Goal: Task Accomplishment & Management: Use online tool/utility

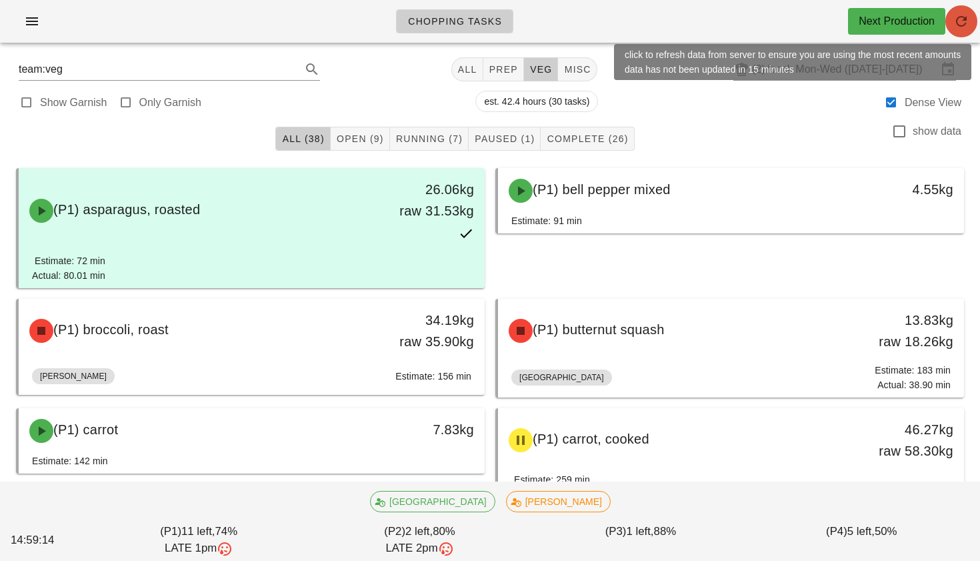
click at [964, 19] on icon "button" at bounding box center [962, 21] width 16 height 16
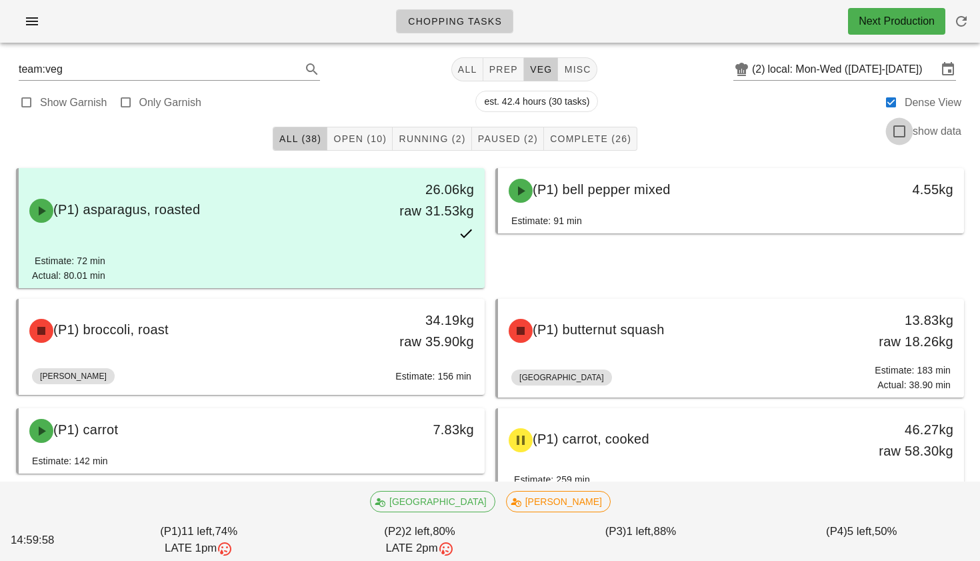
click at [900, 129] on div at bounding box center [899, 131] width 23 height 23
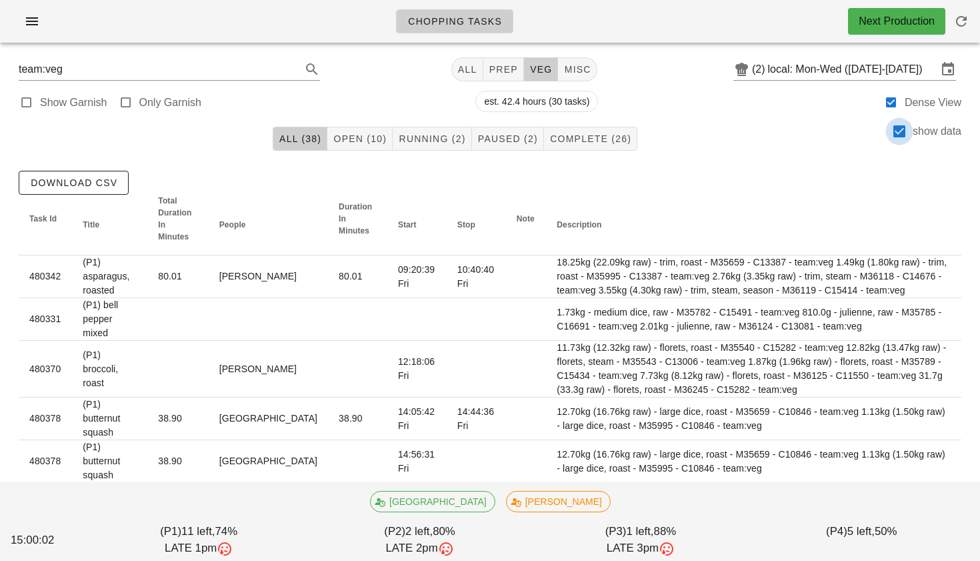
click at [900, 131] on div at bounding box center [899, 131] width 23 height 23
checkbox input "false"
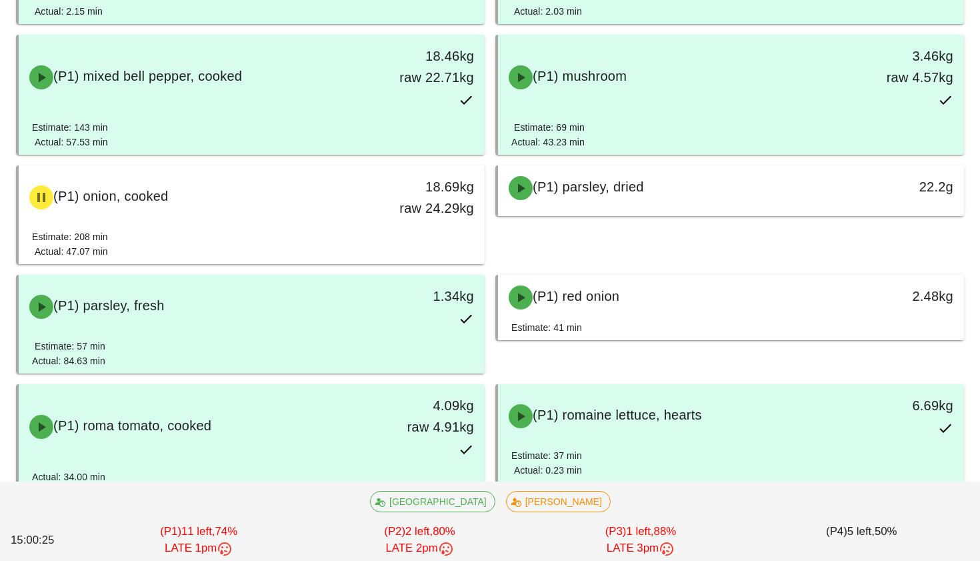
scroll to position [814, 0]
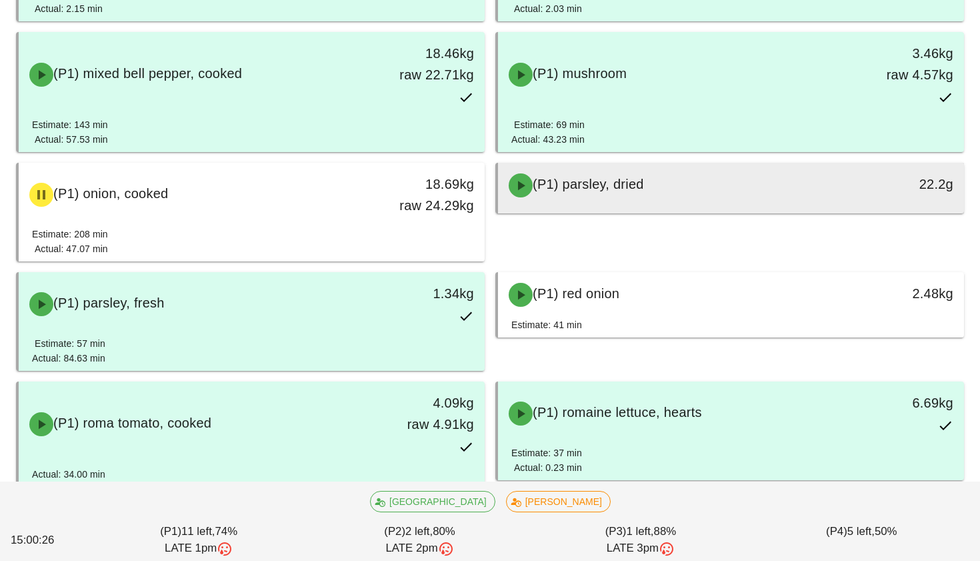
click at [666, 196] on div "(P1) parsley, dried" at bounding box center [673, 185] width 345 height 40
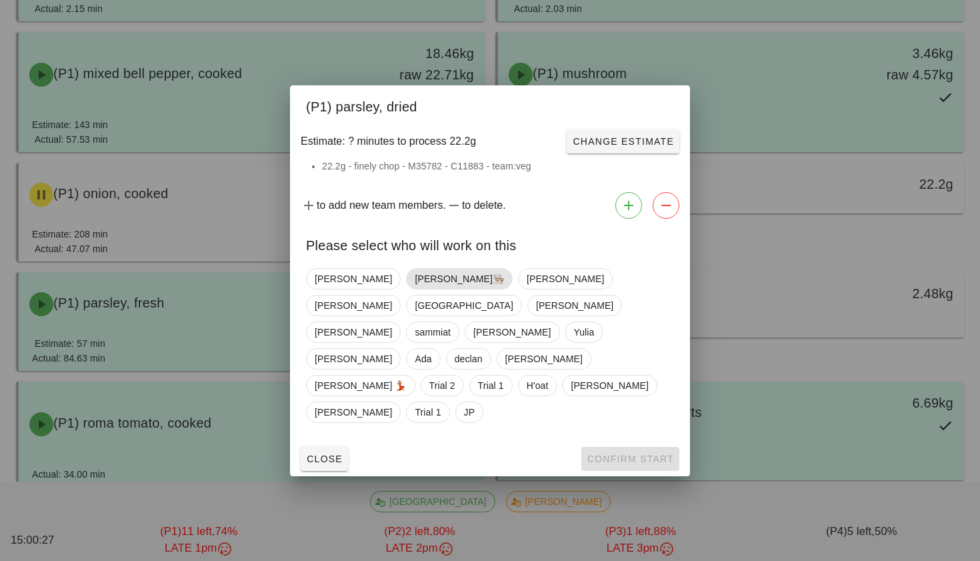
click at [415, 289] on span "[PERSON_NAME]👨🏼‍🍳" at bounding box center [459, 279] width 89 height 20
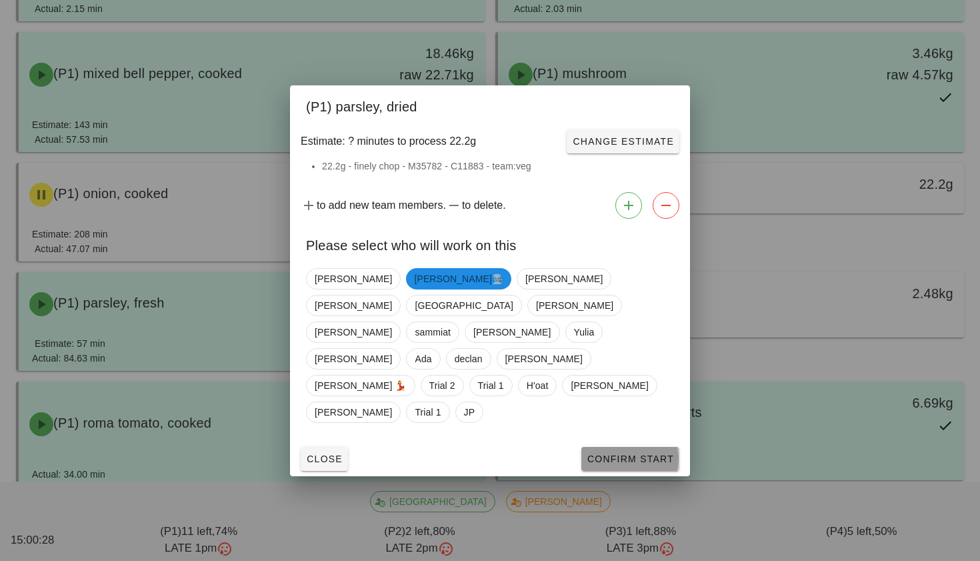
click at [602, 447] on button "Confirm Start" at bounding box center [631, 459] width 98 height 24
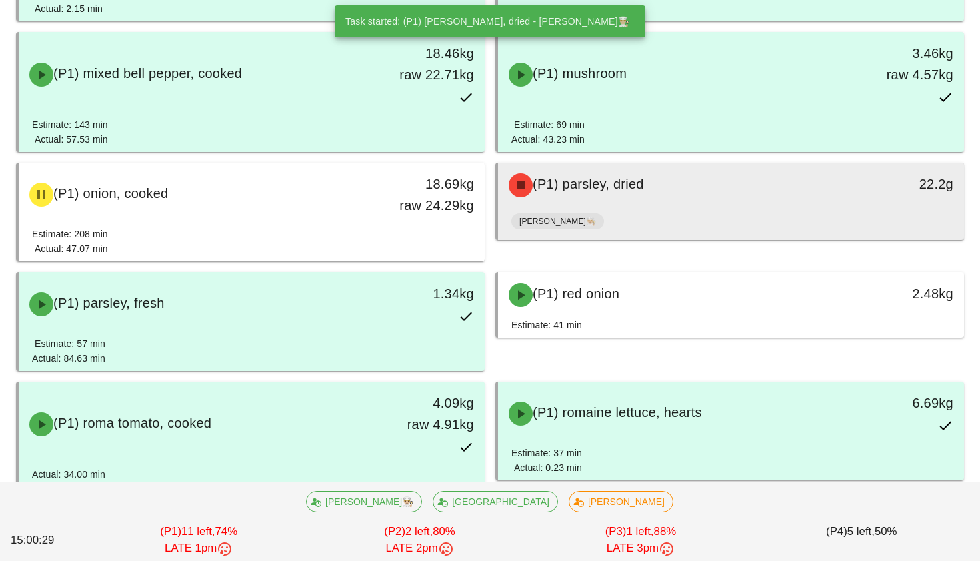
click at [650, 208] on div "[PERSON_NAME]👨🏼‍🍳" at bounding box center [732, 224] width 440 height 32
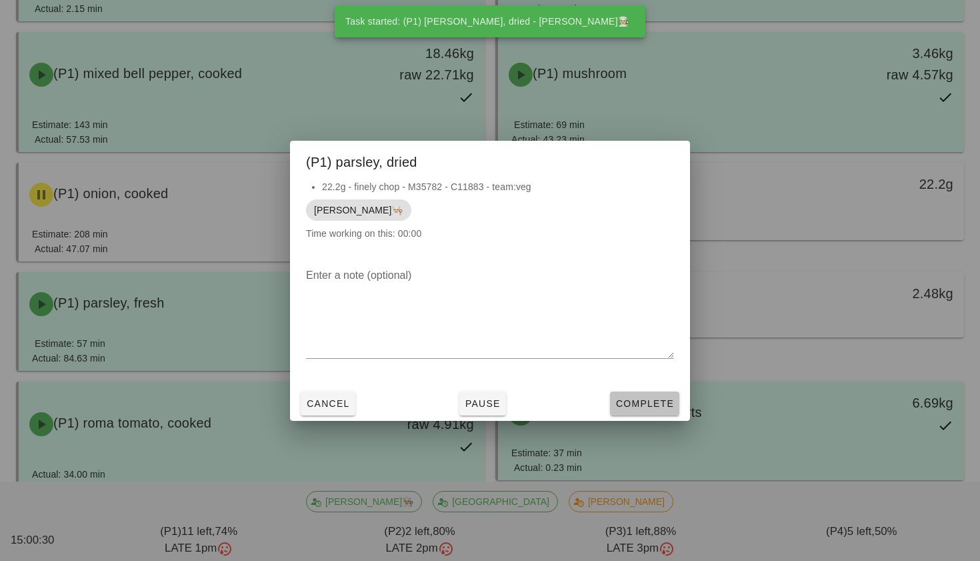
click at [650, 395] on button "Complete" at bounding box center [644, 404] width 69 height 24
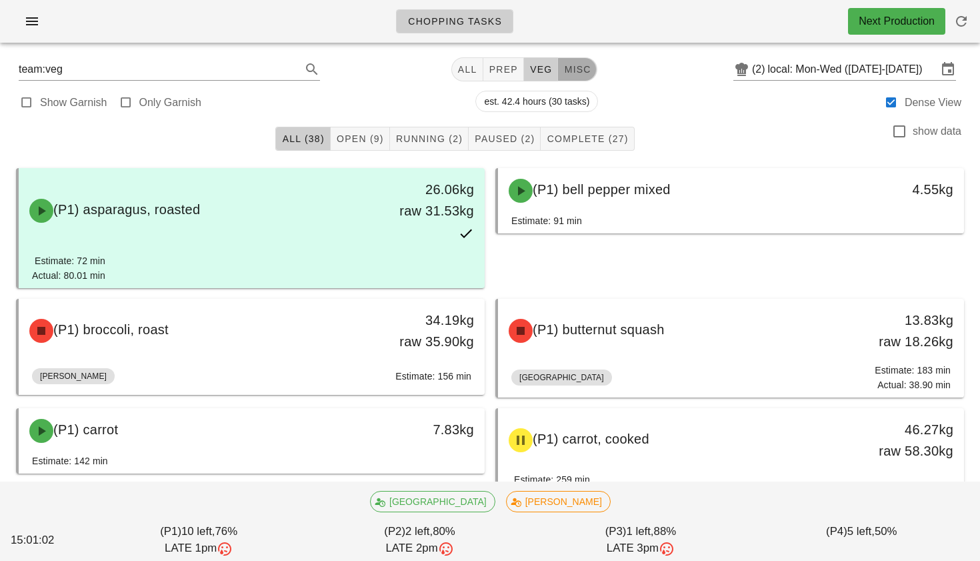
click at [564, 69] on span "misc" at bounding box center [577, 69] width 27 height 11
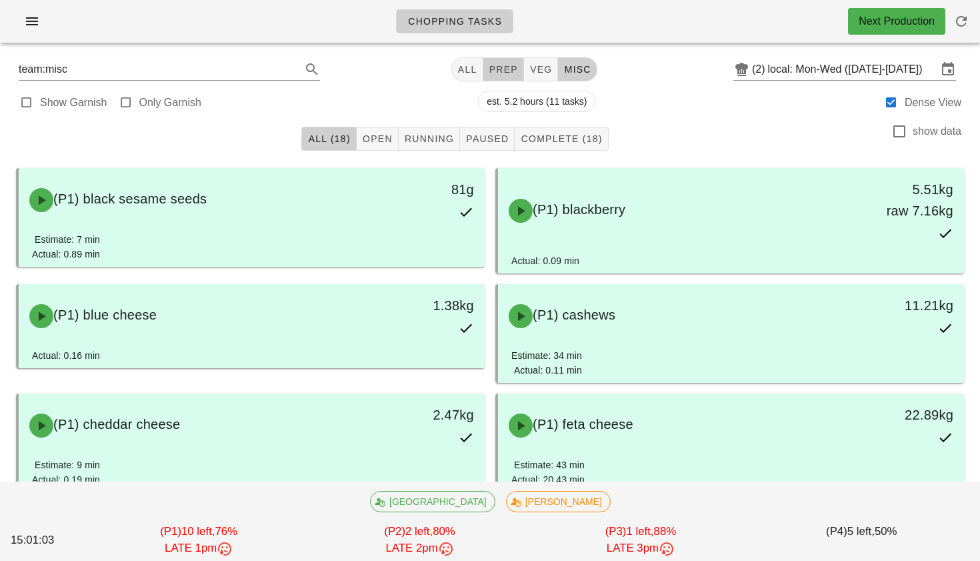
click at [492, 69] on span "prep" at bounding box center [503, 69] width 29 height 11
type input "team:prep"
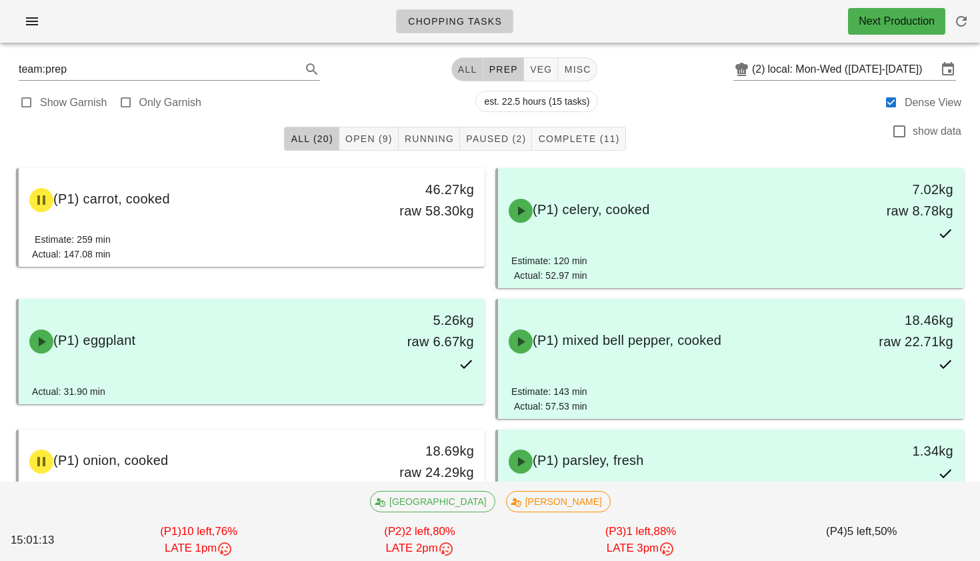
click at [458, 67] on span "All" at bounding box center [468, 69] width 20 height 11
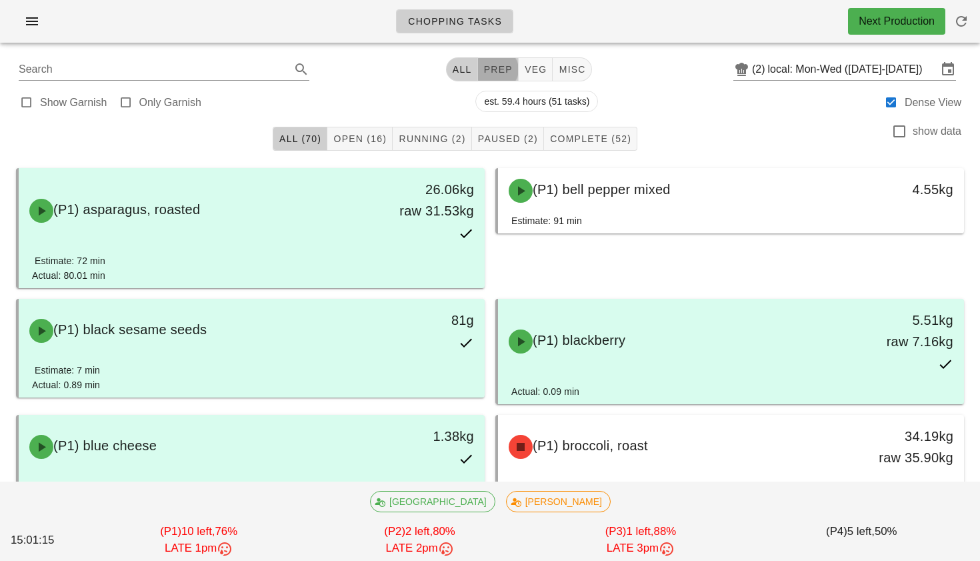
click at [496, 60] on button "prep" at bounding box center [498, 69] width 41 height 24
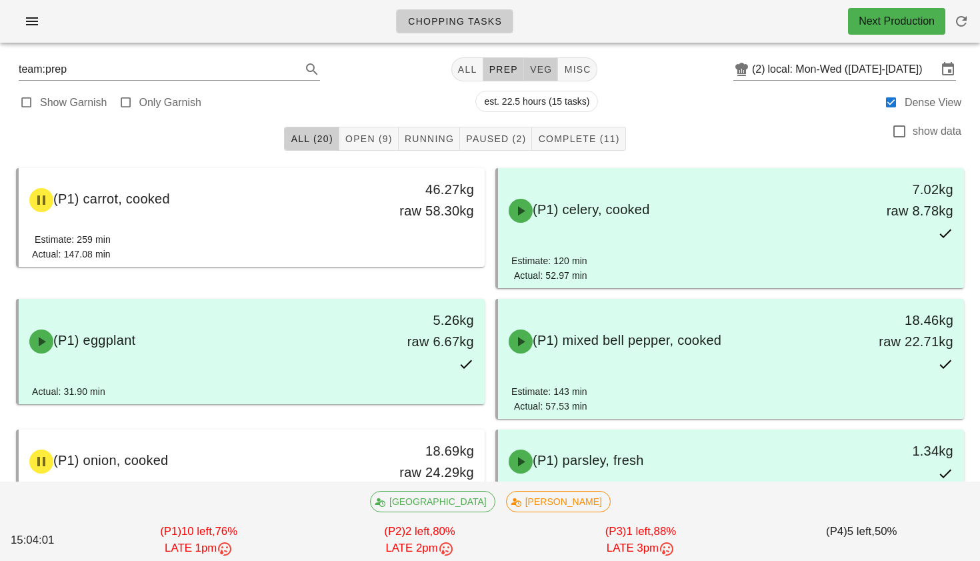
click at [539, 74] on span "veg" at bounding box center [541, 69] width 23 height 11
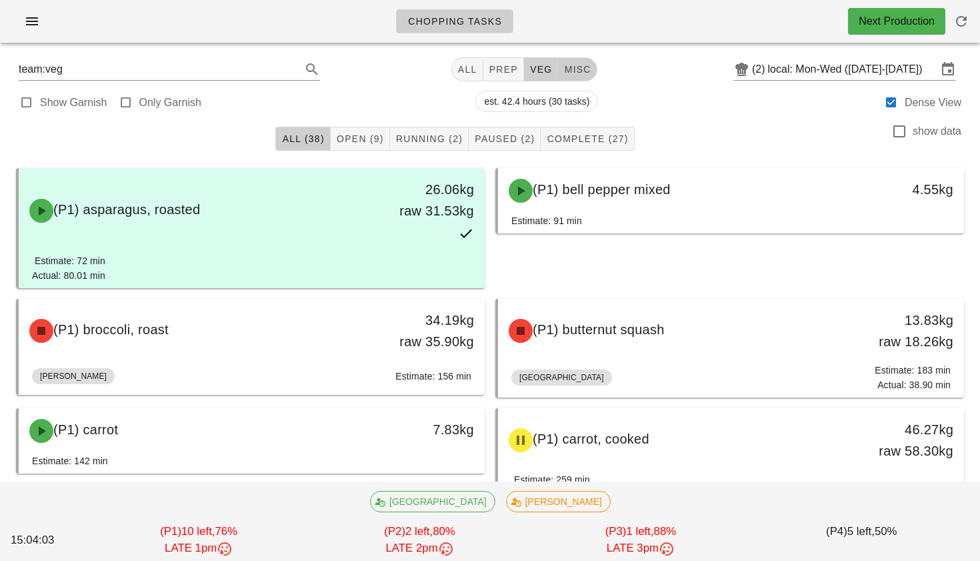
click at [576, 73] on span "misc" at bounding box center [577, 69] width 27 height 11
type input "team:misc"
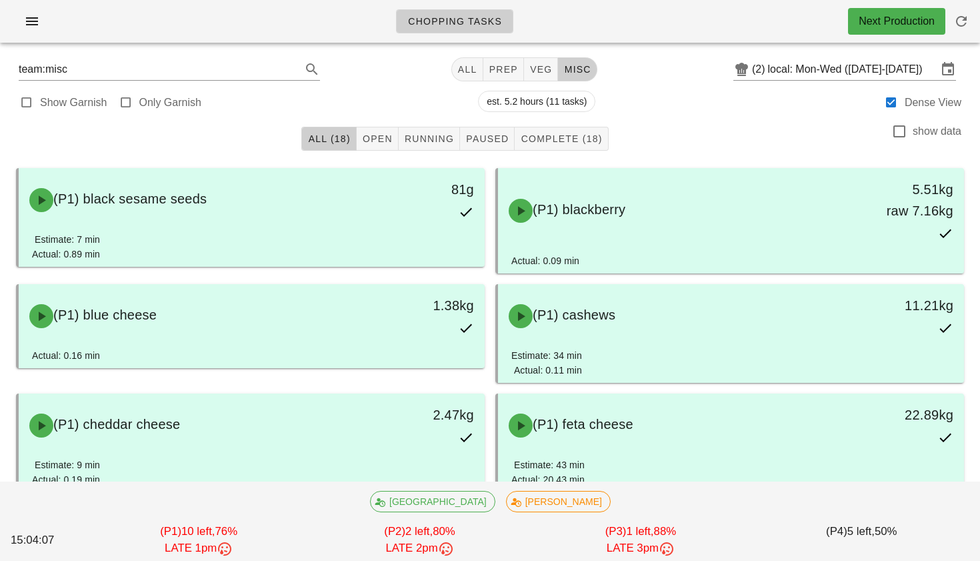
click at [460, 81] on div "team:misc All prep veg misc (2) local: Mon-Wed ([DATE]-[DATE])" at bounding box center [490, 69] width 964 height 32
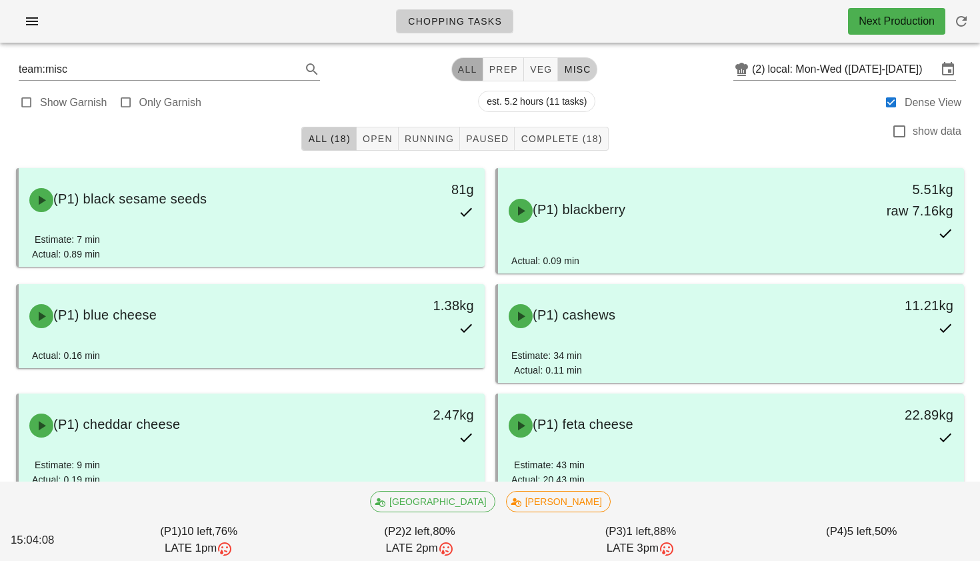
click at [462, 70] on span "All" at bounding box center [468, 69] width 20 height 11
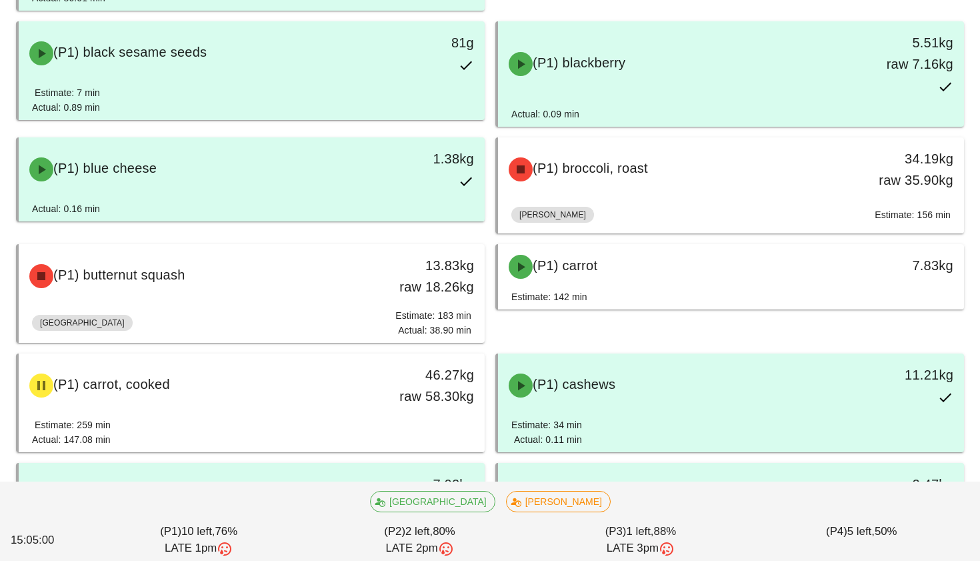
scroll to position [315, 0]
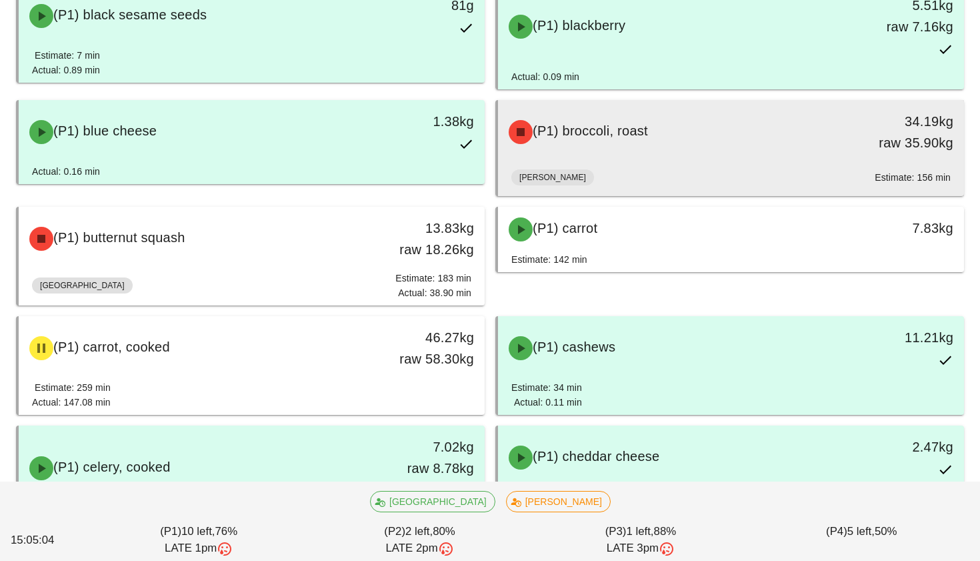
click at [606, 177] on div "[PERSON_NAME] Estimate: 156 min" at bounding box center [732, 180] width 440 height 32
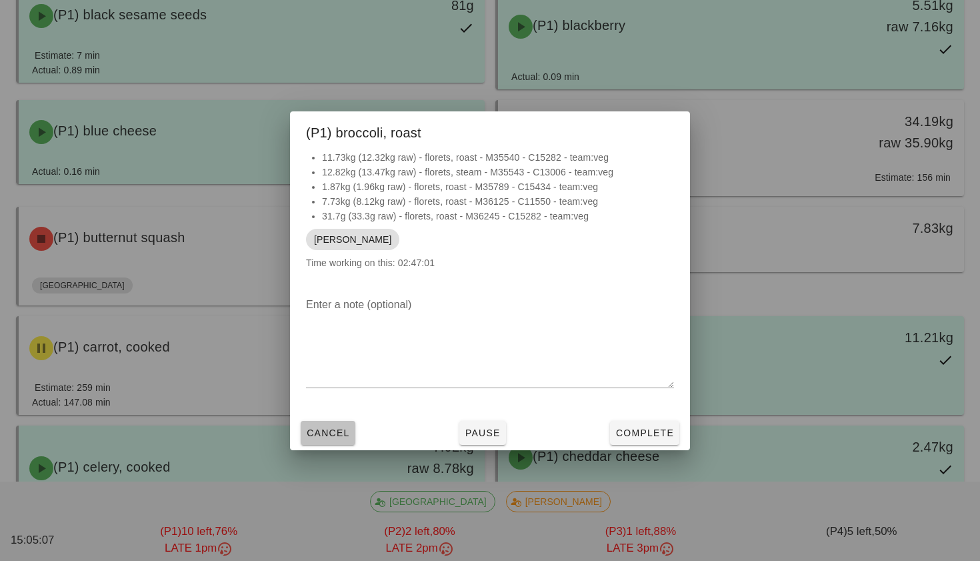
click at [348, 432] on span "Cancel" at bounding box center [328, 433] width 44 height 11
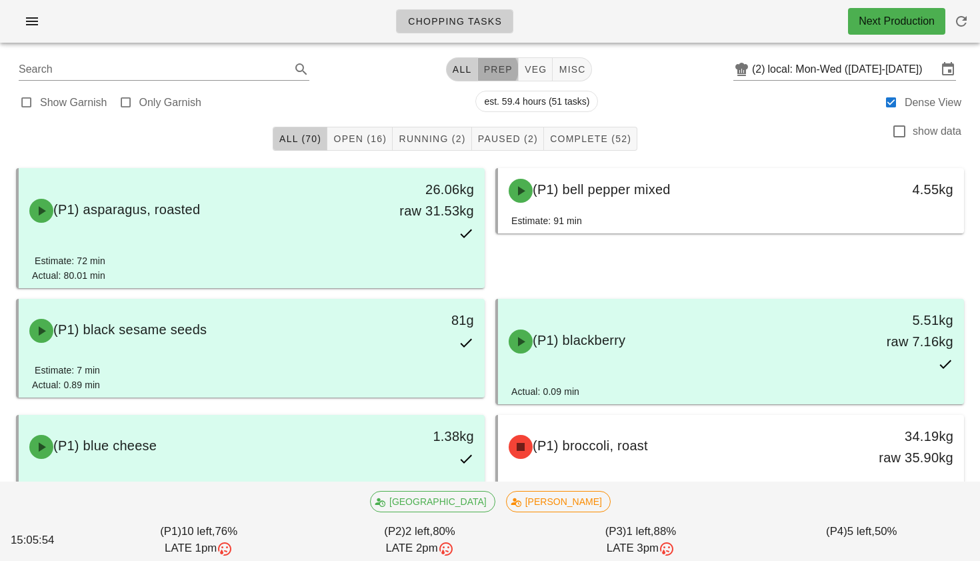
click at [494, 75] on button "prep" at bounding box center [498, 69] width 41 height 24
type input "team:prep"
